Goal: Task Accomplishment & Management: Manage account settings

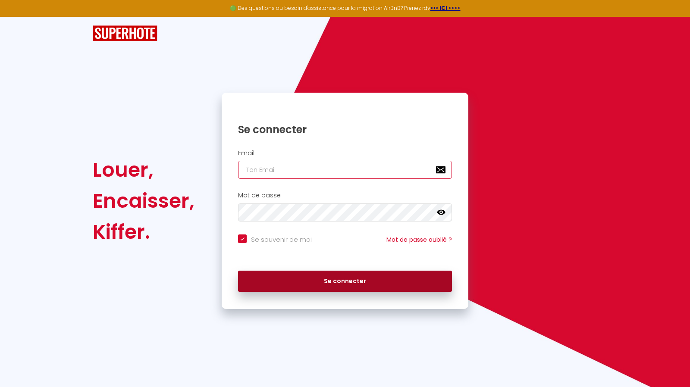
type input "[PERSON_NAME][EMAIL_ADDRESS][DOMAIN_NAME]"
click at [349, 285] on button "Se connecter" at bounding box center [345, 282] width 214 height 22
checkbox input "true"
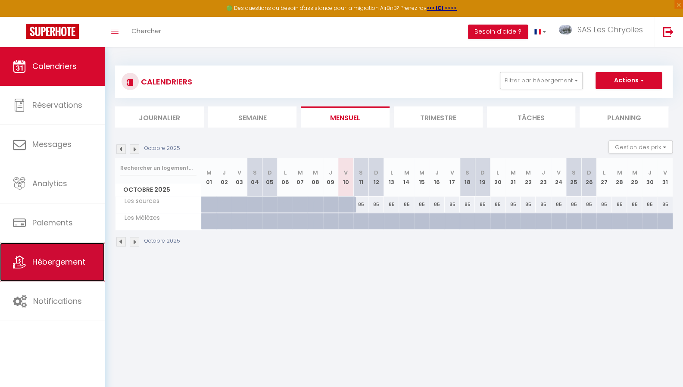
click at [72, 261] on span "Hébergement" at bounding box center [58, 261] width 53 height 11
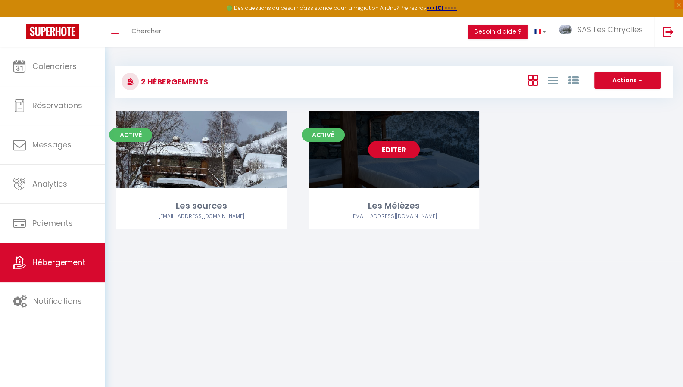
click at [466, 167] on div "Editer" at bounding box center [394, 150] width 171 height 78
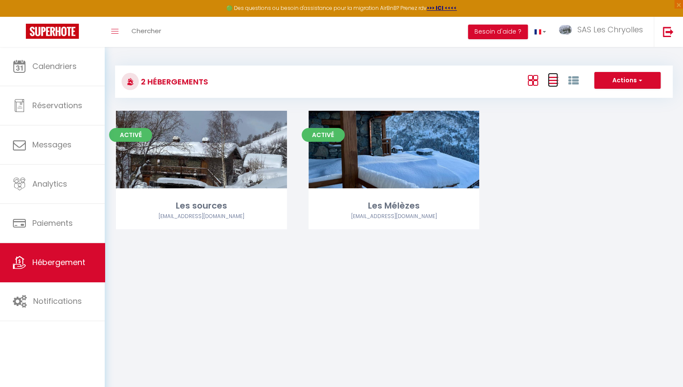
click at [556, 80] on icon at bounding box center [553, 80] width 10 height 11
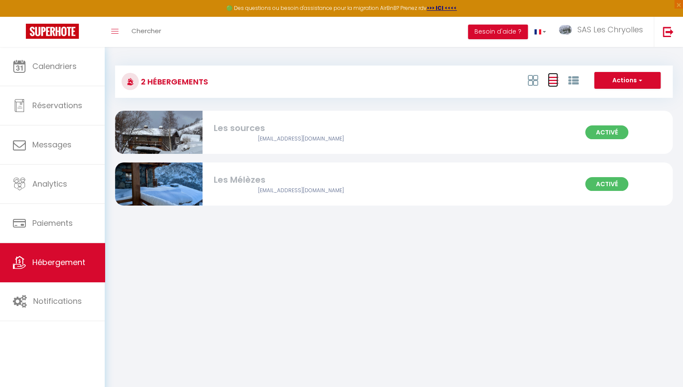
click at [556, 80] on icon at bounding box center [553, 80] width 10 height 11
click at [574, 81] on icon at bounding box center [573, 80] width 10 height 10
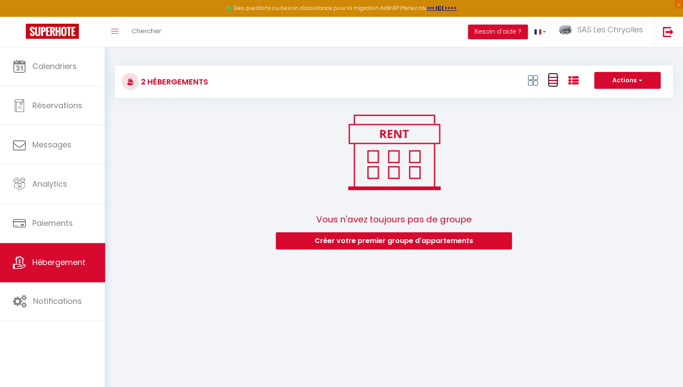
click at [554, 79] on icon at bounding box center [553, 80] width 10 height 11
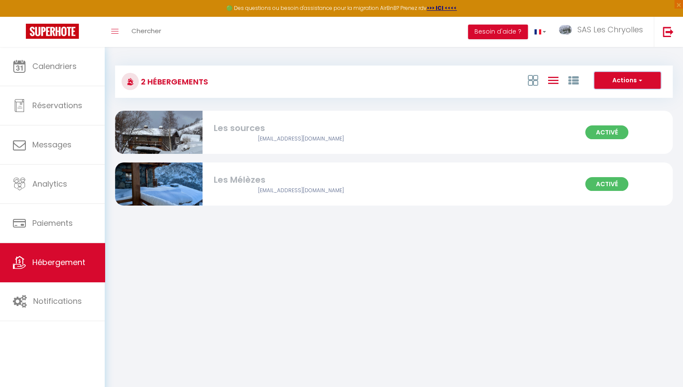
click at [636, 81] on button "Actions" at bounding box center [627, 80] width 66 height 17
click at [469, 238] on body "🟢 Des questions ou besoin d'assistance pour la migration AirBnB? Prenez rdv >>>…" at bounding box center [341, 240] width 683 height 387
